Goal: Task Accomplishment & Management: Use online tool/utility

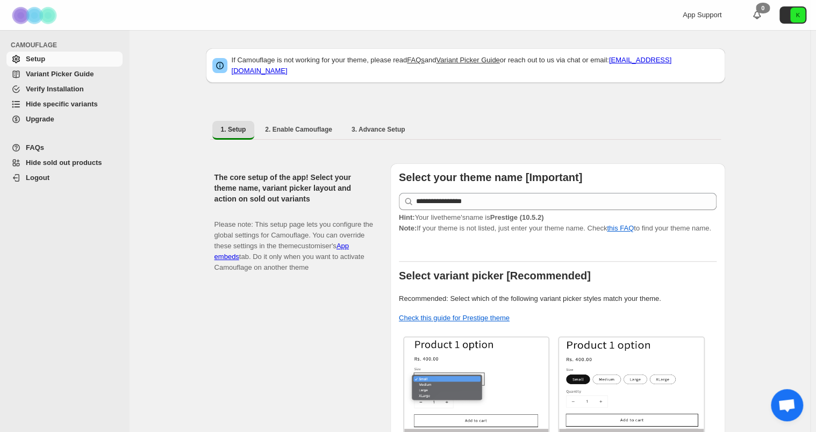
click at [55, 104] on span "Hide specific variants" at bounding box center [62, 104] width 72 height 8
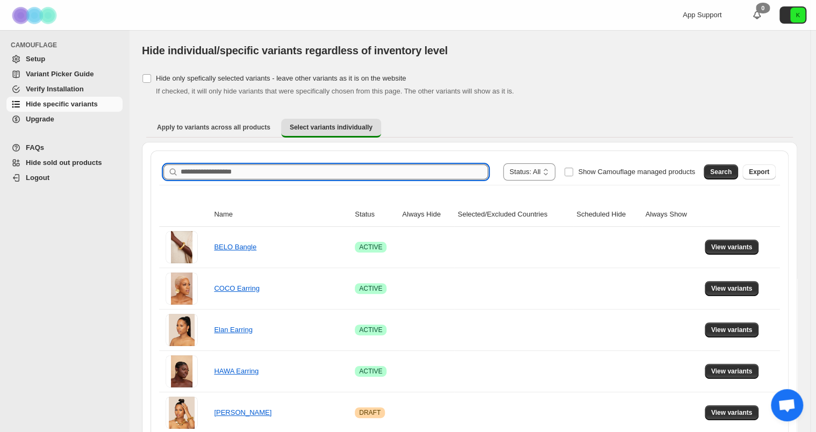
click at [258, 168] on input "Search product name" at bounding box center [335, 172] width 308 height 15
type input "****"
click at [719, 170] on span "Search" at bounding box center [721, 172] width 22 height 9
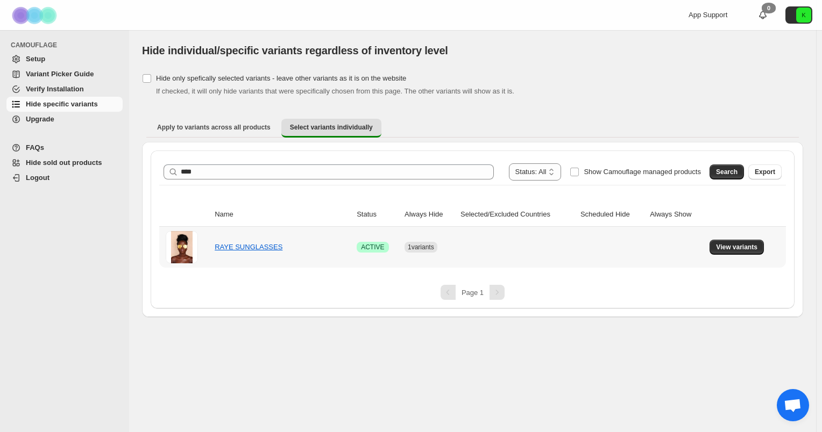
click at [724, 237] on td "View variants" at bounding box center [746, 247] width 80 height 41
click at [727, 242] on button "View variants" at bounding box center [736, 247] width 54 height 15
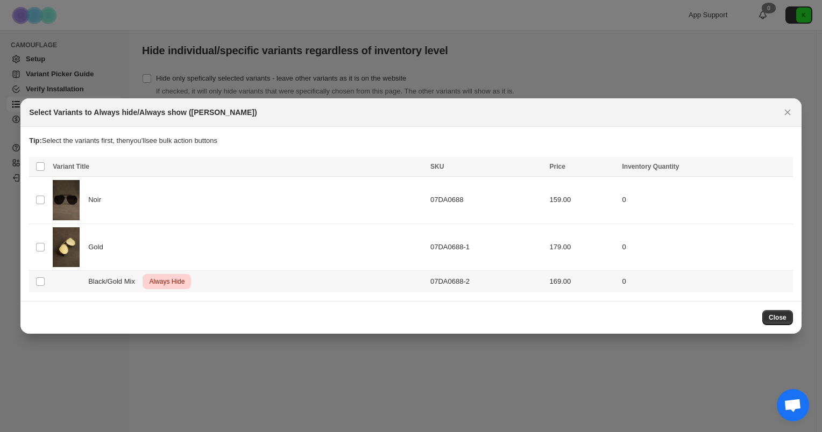
click at [202, 286] on div "Black/Gold Mix Critical Always Hide" at bounding box center [238, 281] width 371 height 15
click at [778, 166] on icon "More actions" at bounding box center [782, 167] width 11 height 11
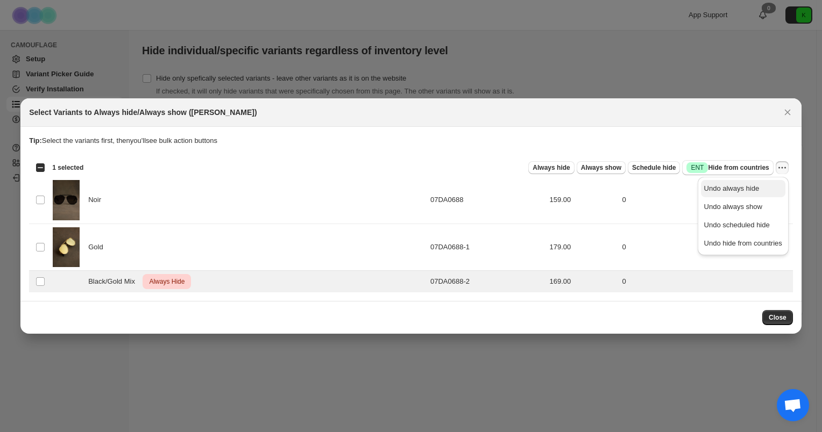
click at [749, 195] on button "Undo always hide" at bounding box center [743, 188] width 84 height 17
